Goal: Navigation & Orientation: Understand site structure

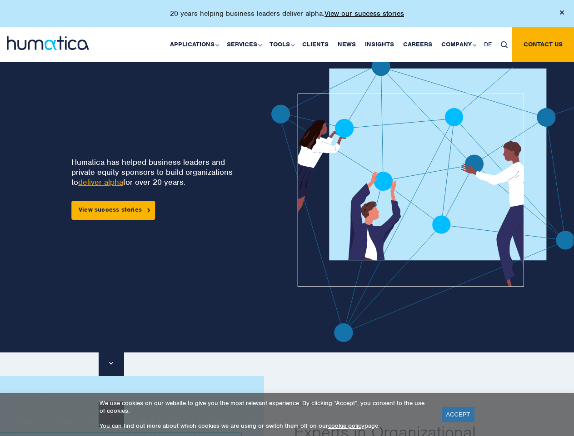
click at [287, 17] on p "20 years helping business leaders deliver alpha. View our success stories" at bounding box center [287, 13] width 234 height 9
click at [196, 44] on link "Applications" at bounding box center [193, 44] width 57 height 35
click at [246, 44] on link "Services" at bounding box center [243, 44] width 43 height 35
click at [283, 44] on link "Tools" at bounding box center [281, 44] width 33 height 35
click at [458, 44] on link "Company" at bounding box center [458, 44] width 43 height 35
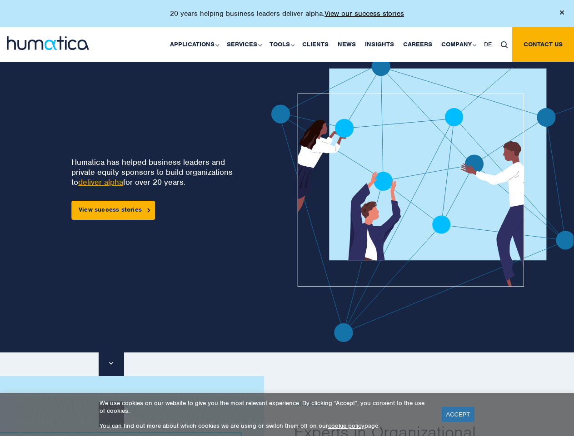
click at [504, 44] on img at bounding box center [504, 44] width 7 height 7
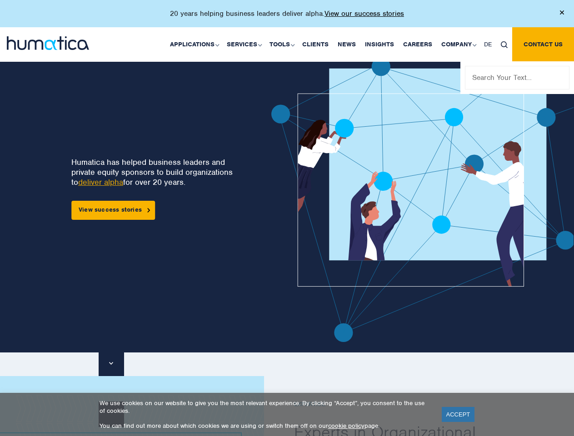
click at [305, 200] on img at bounding box center [448, 199] width 355 height 285
click at [458, 415] on link "ACCEPT" at bounding box center [458, 414] width 33 height 15
